Goal: Communication & Community: Ask a question

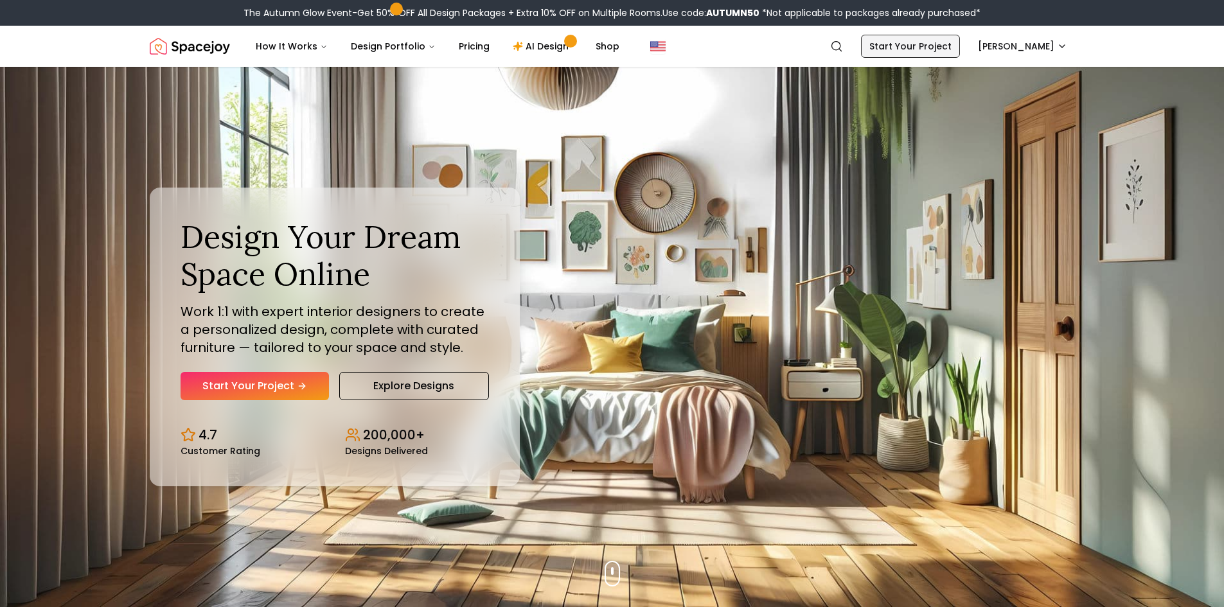
click at [960, 49] on link "Start Your Project" at bounding box center [910, 46] width 99 height 23
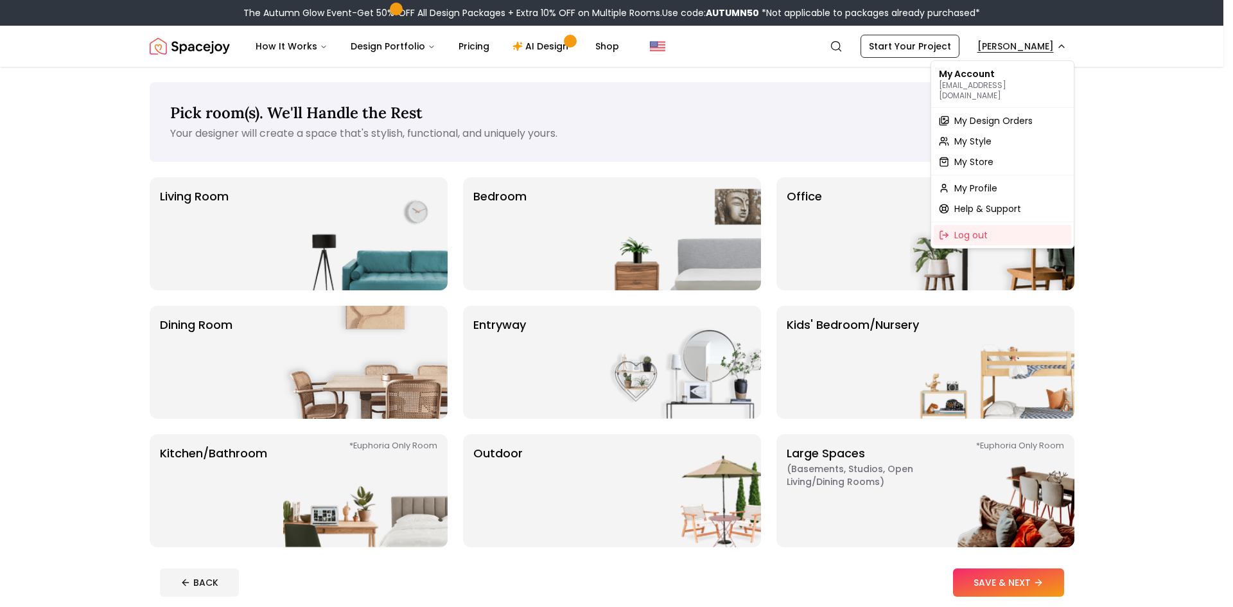
click at [994, 116] on span "My Design Orders" at bounding box center [993, 120] width 78 height 13
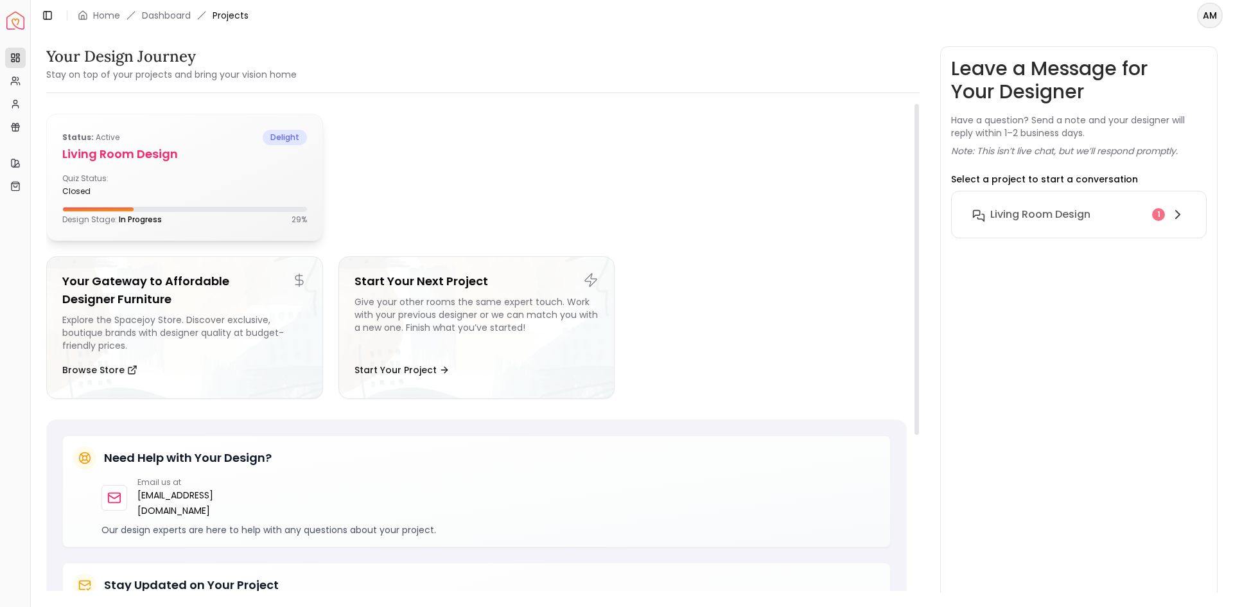
click at [227, 189] on div "Quiz Status: closed" at bounding box center [184, 184] width 245 height 23
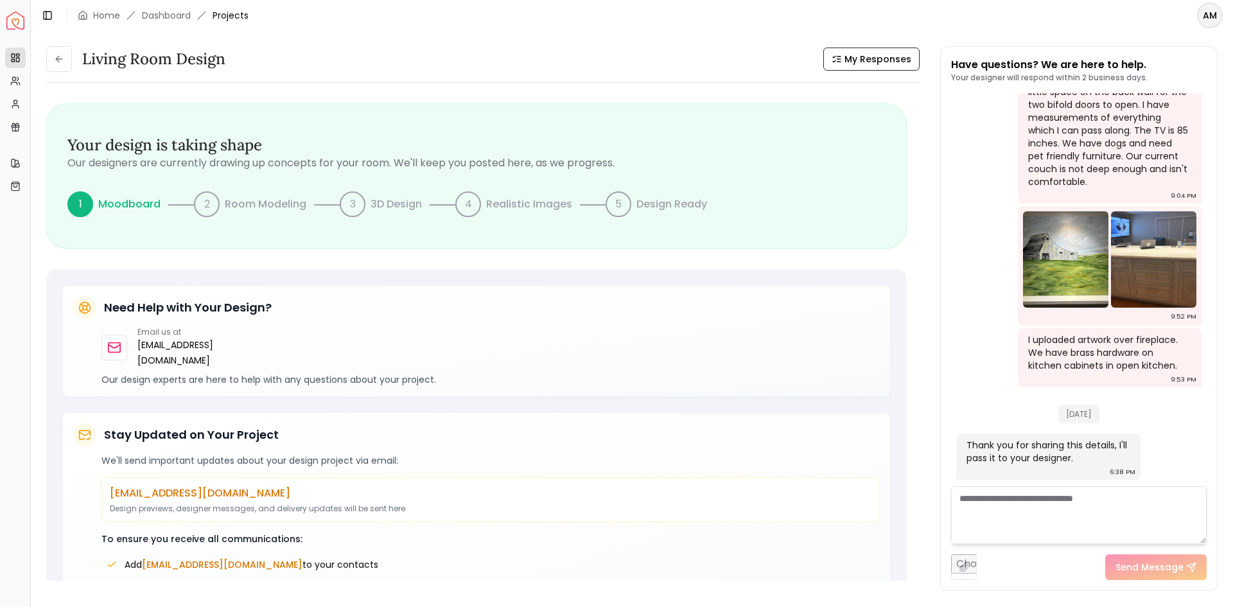
click at [965, 565] on input "file" at bounding box center [964, 567] width 26 height 26
click at [1017, 505] on textarea at bounding box center [1079, 515] width 256 height 58
click at [970, 563] on input "file" at bounding box center [964, 567] width 26 height 26
type input "**********"
drag, startPoint x: 1107, startPoint y: 512, endPoint x: 1103, endPoint y: 507, distance: 6.8
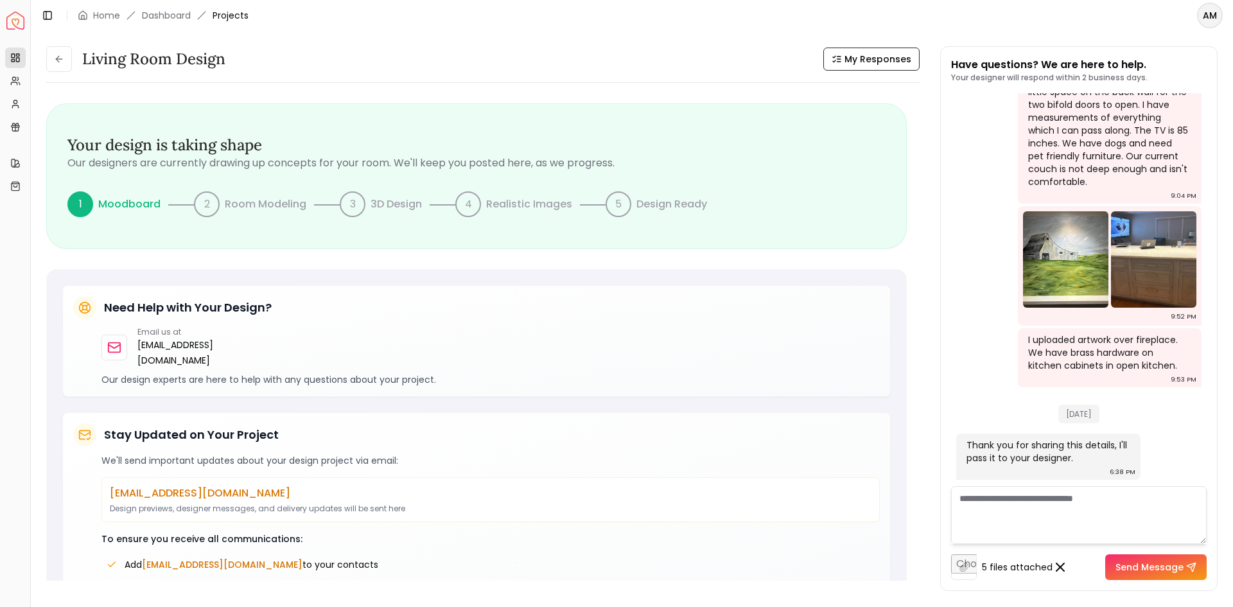
click at [1107, 511] on textarea at bounding box center [1079, 515] width 256 height 58
type textarea "**********"
click at [1170, 565] on button "Send Message" at bounding box center [1155, 567] width 101 height 26
